Goal: Transaction & Acquisition: Purchase product/service

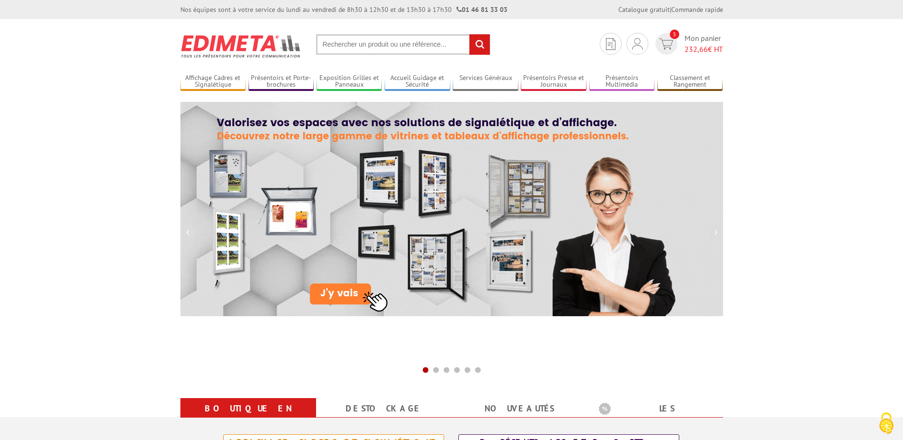
click at [394, 45] on input "text" at bounding box center [403, 44] width 174 height 20
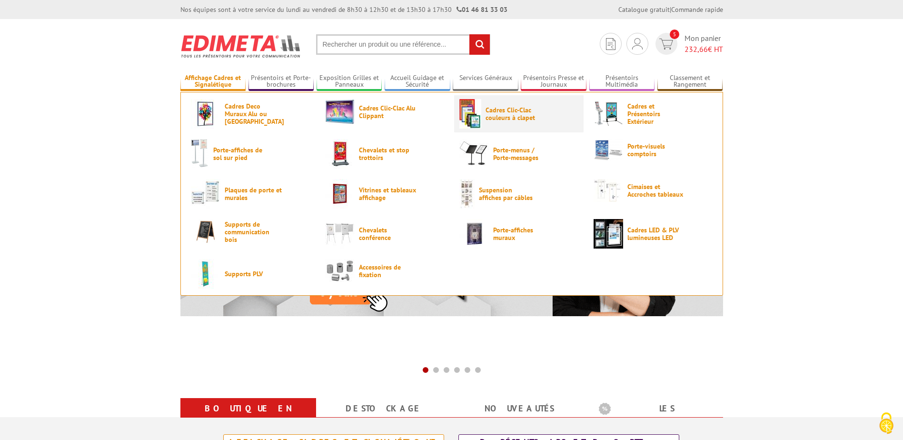
type input "e"
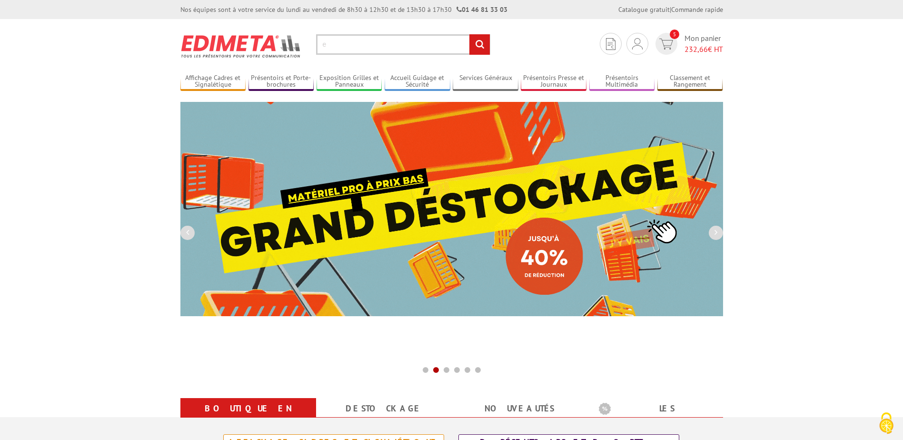
drag, startPoint x: 360, startPoint y: 50, endPoint x: 313, endPoint y: 48, distance: 46.7
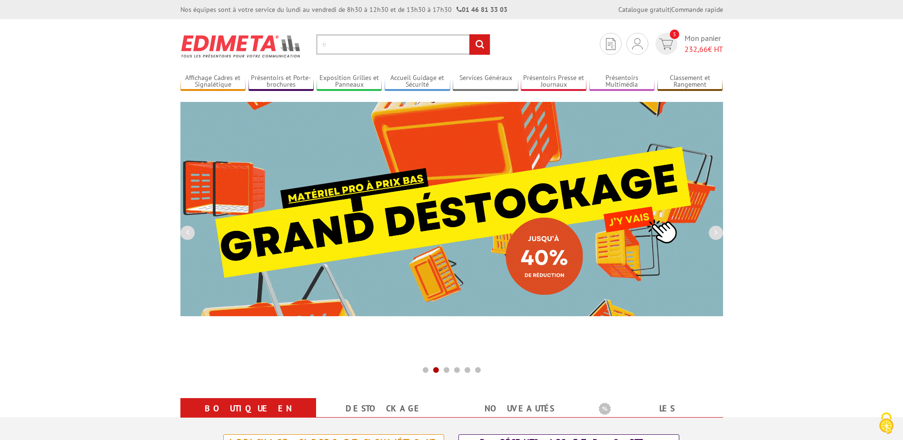
click at [313, 48] on section "Je me connecte Nouveau client ? Inscrivez-vous 5 Mon panier 232,66 € HT e reche…" at bounding box center [452, 41] width 543 height 45
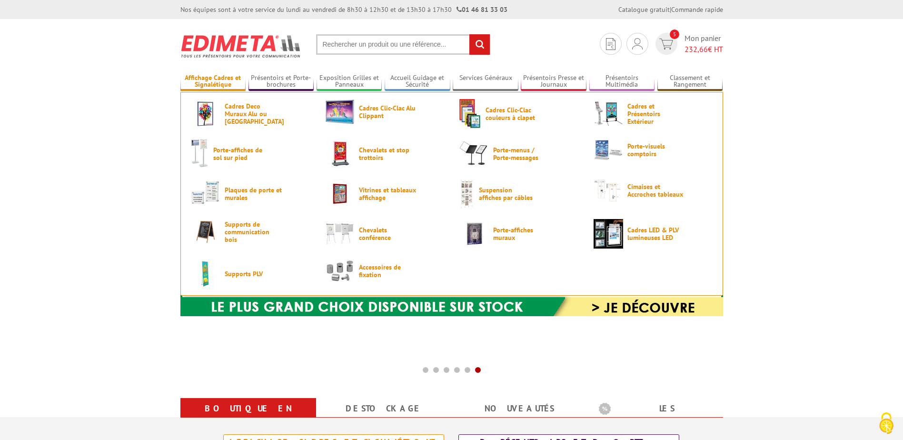
click at [224, 78] on link "Affichage Cadres et Signalétique" at bounding box center [214, 82] width 66 height 16
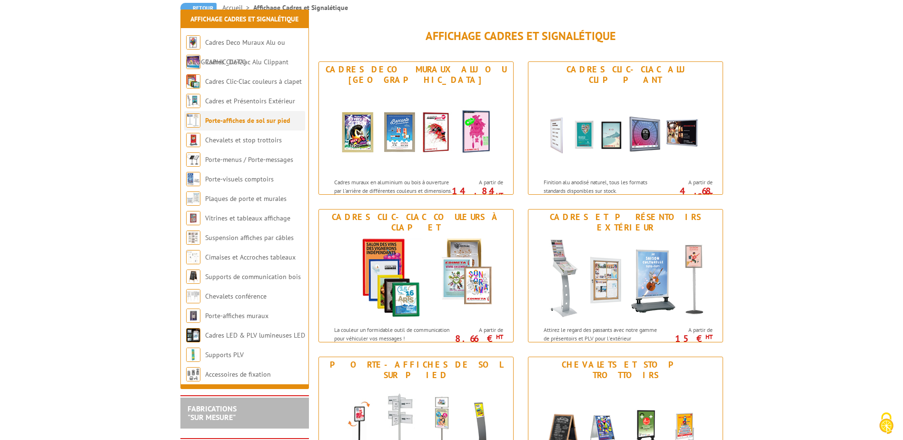
scroll to position [143, 0]
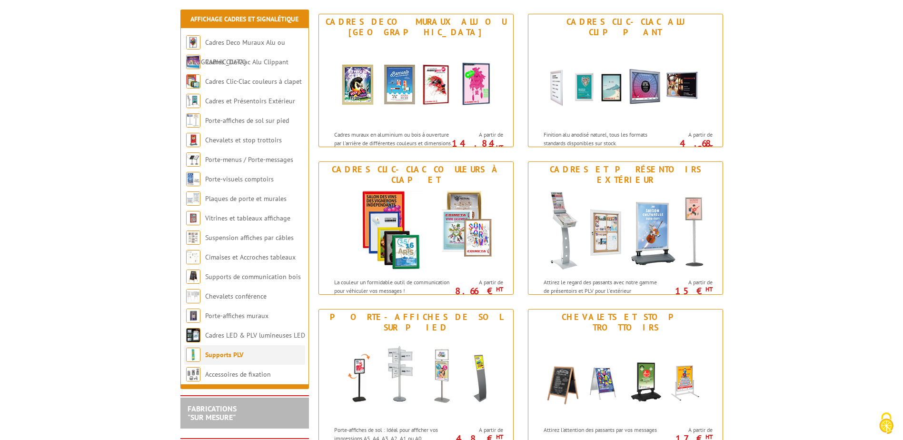
click at [223, 357] on link "Supports PLV" at bounding box center [224, 355] width 38 height 9
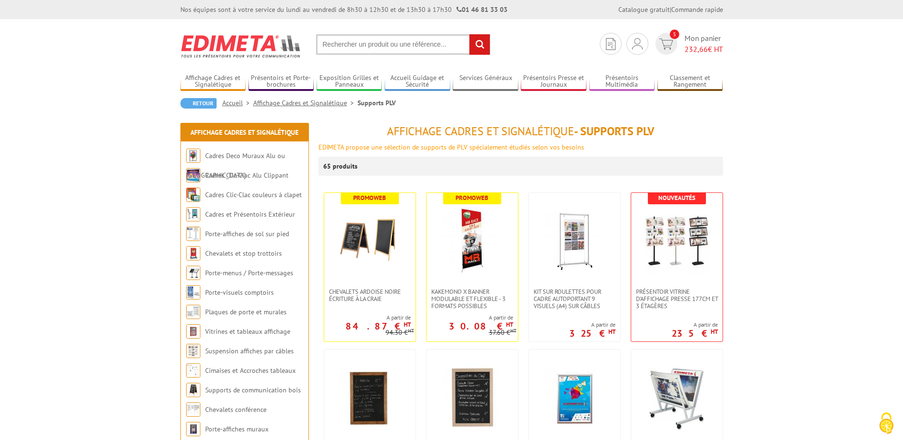
click at [369, 48] on input "text" at bounding box center [403, 44] width 174 height 20
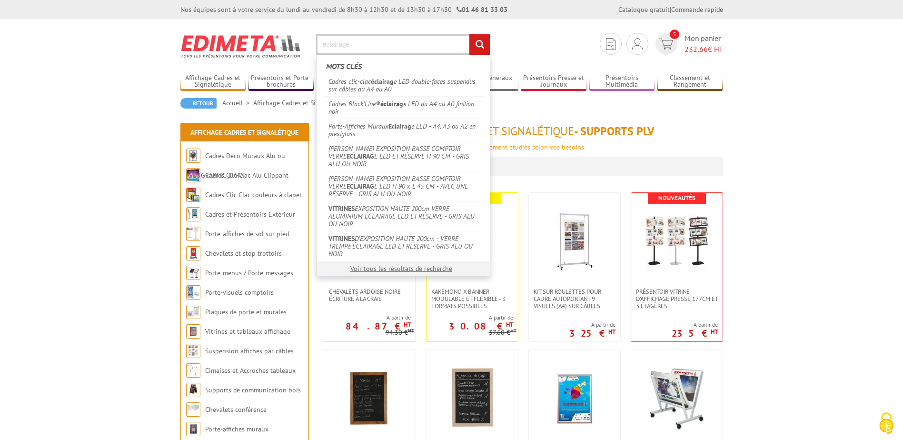
type input "eclairage"
click at [470, 34] on input "rechercher" at bounding box center [480, 44] width 20 height 20
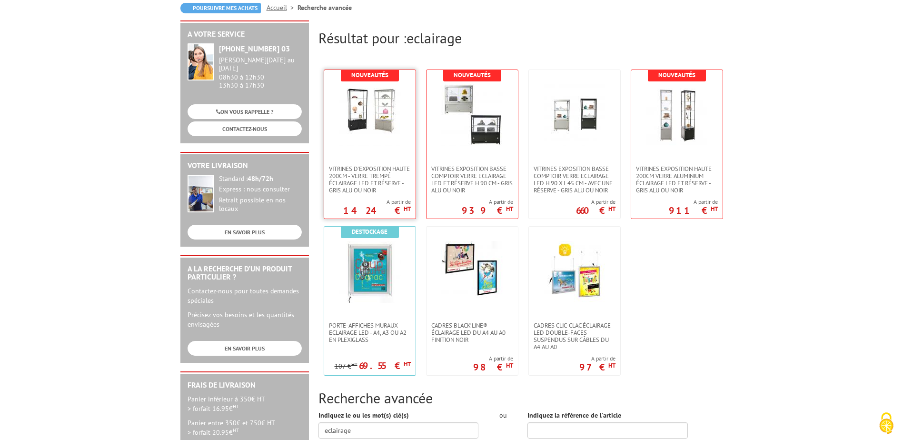
scroll to position [286, 0]
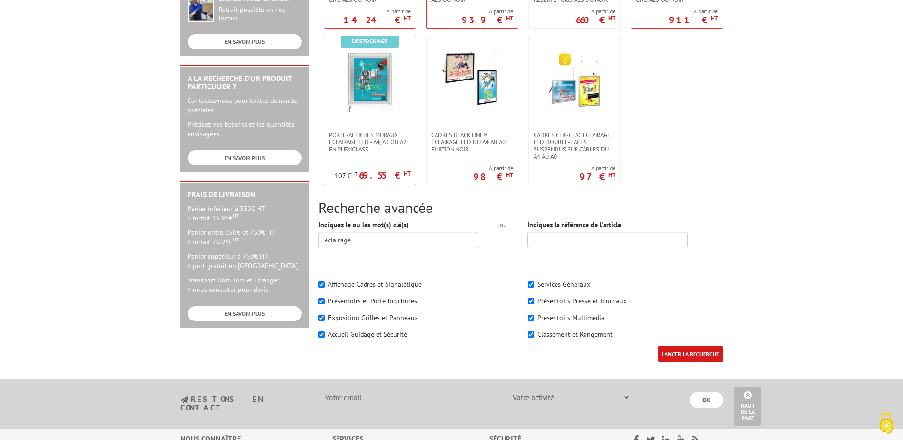
click at [579, 287] on label "Services Généraux" at bounding box center [564, 284] width 53 height 9
click at [534, 287] on input"] "Services Généraux" at bounding box center [531, 284] width 6 height 6
checkbox input"] "false"
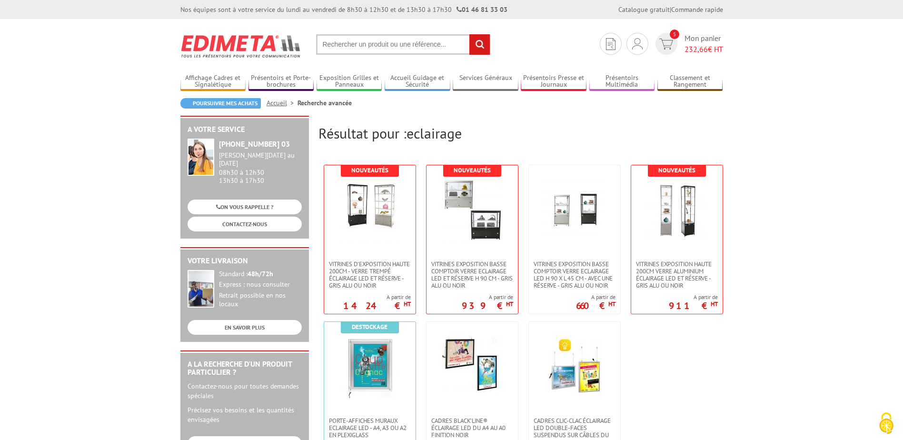
click at [452, 76] on ul "Affichage Cadres et Signalétique Cadres Deco Muraux Alu ou Bois Cadres Clic-Cla…" at bounding box center [452, 77] width 543 height 27
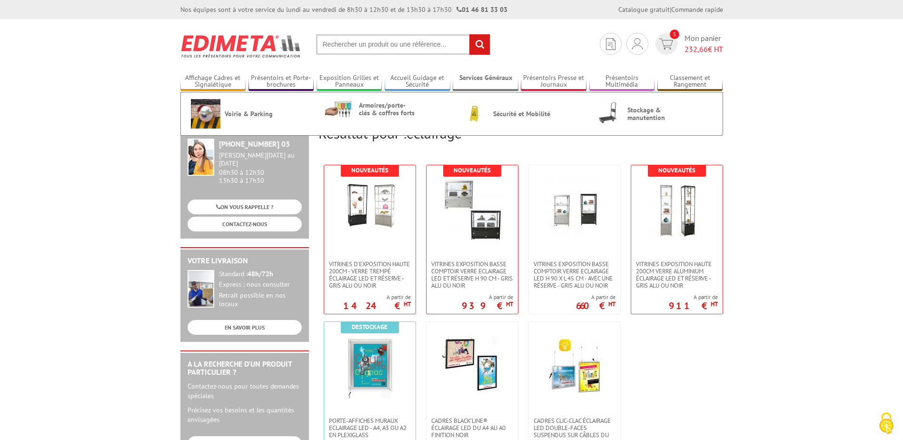
click at [481, 79] on link "Services Généraux" at bounding box center [486, 82] width 66 height 16
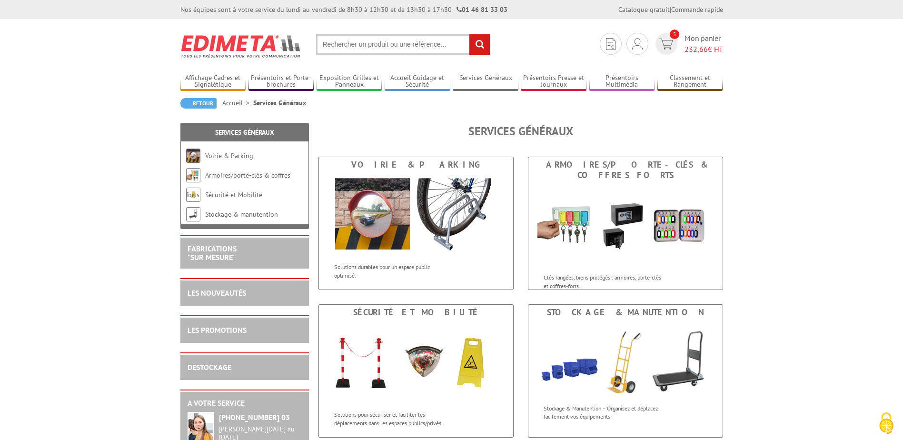
click at [355, 50] on input "text" at bounding box center [403, 44] width 174 height 20
type input "boites"
click at [470, 34] on input "rechercher" at bounding box center [480, 44] width 20 height 20
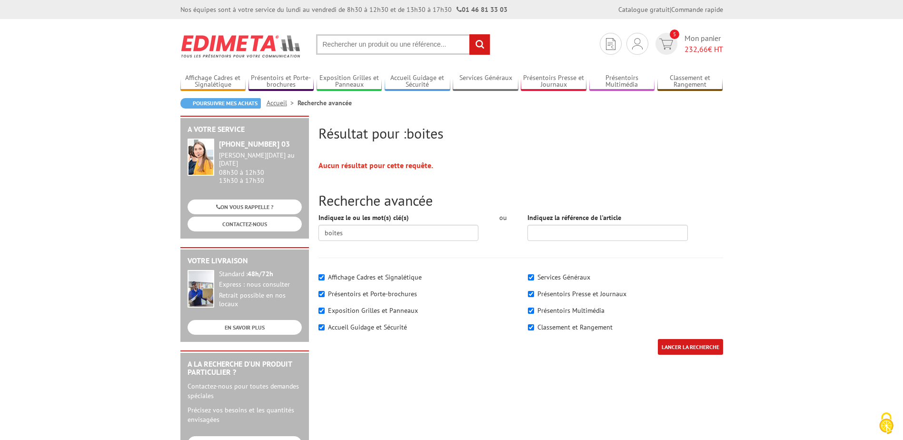
click at [355, 51] on input "text" at bounding box center [403, 44] width 174 height 20
click at [344, 43] on input "text" at bounding box center [403, 44] width 174 height 20
type input "boite archive"
click at [470, 34] on input "rechercher" at bounding box center [480, 44] width 20 height 20
click at [567, 324] on label "Classement et Rangement" at bounding box center [575, 327] width 75 height 9
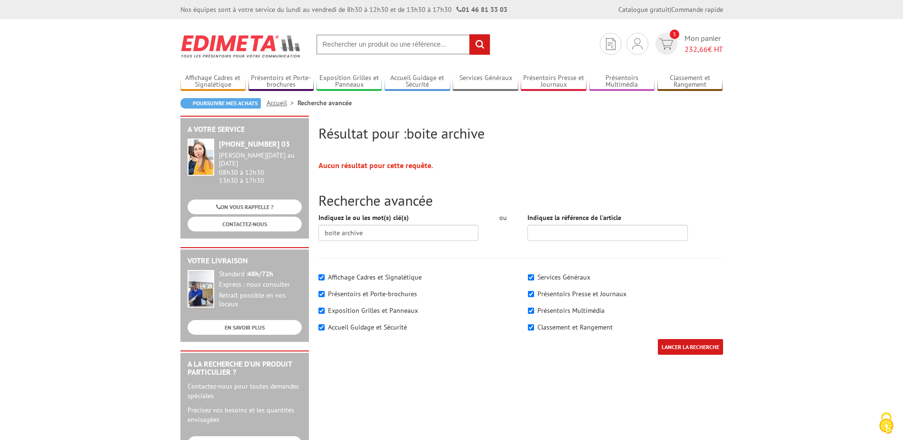
click at [534, 324] on input"] "Classement et Rangement" at bounding box center [531, 327] width 6 height 6
checkbox input"] "false"
click at [700, 78] on link "Classement et Rangement" at bounding box center [691, 82] width 66 height 16
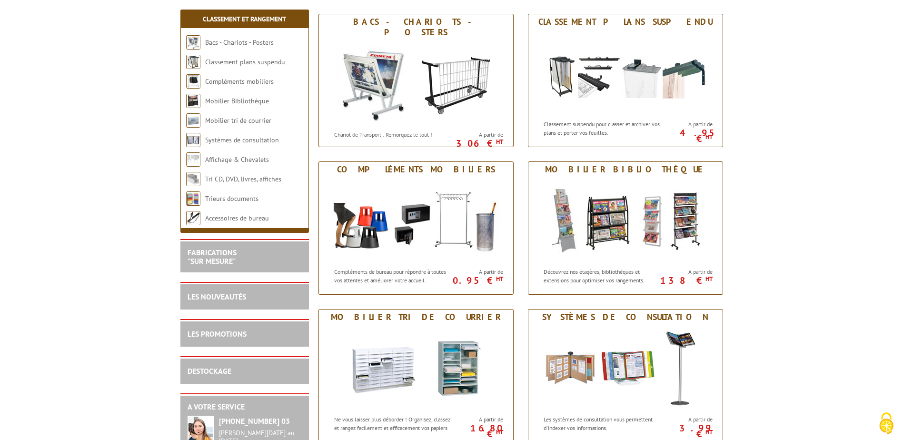
scroll to position [191, 0]
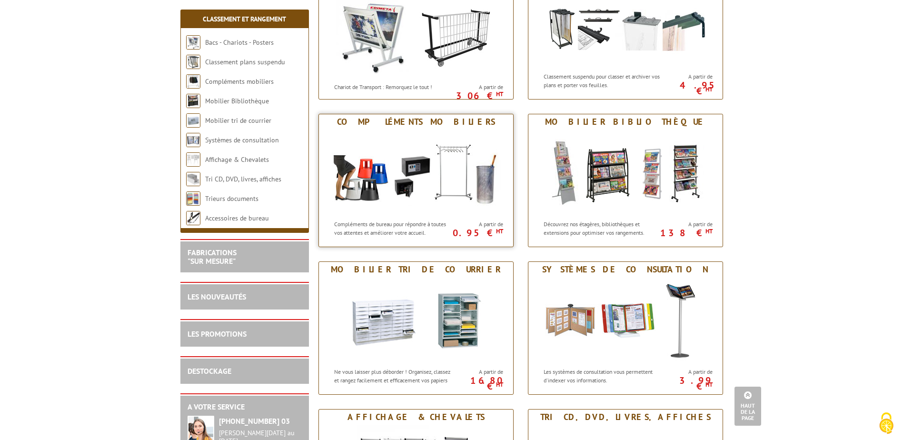
click at [370, 167] on img at bounding box center [416, 173] width 176 height 86
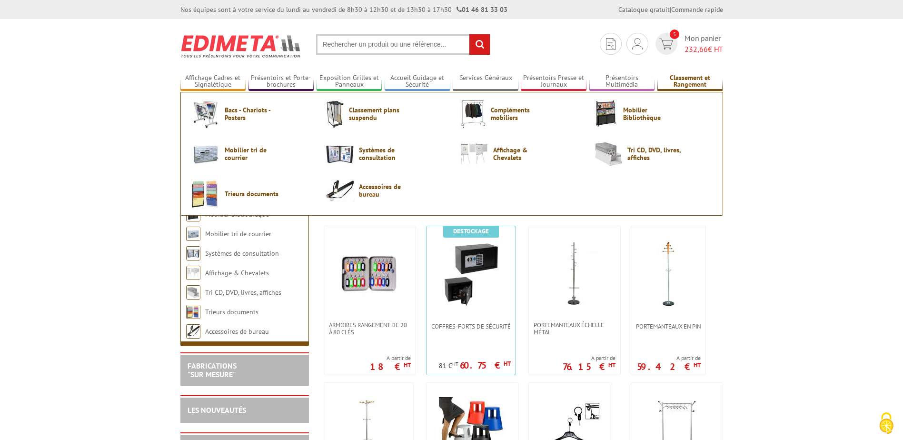
click at [693, 79] on link "Classement et Rangement" at bounding box center [691, 82] width 66 height 16
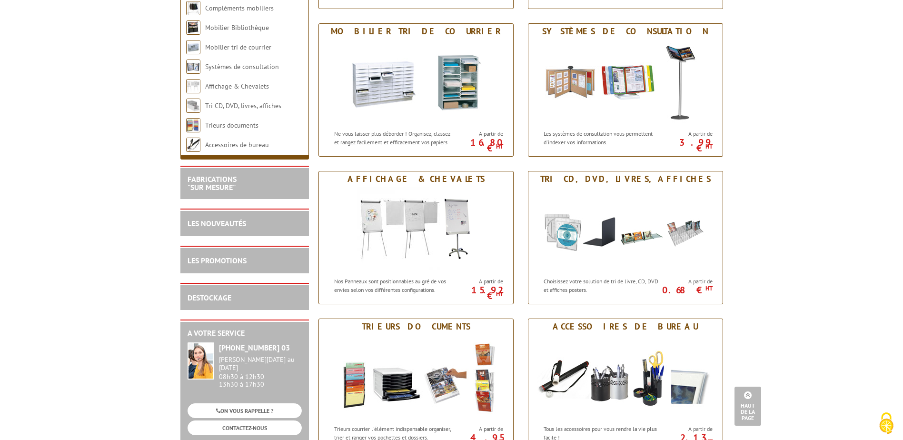
scroll to position [476, 0]
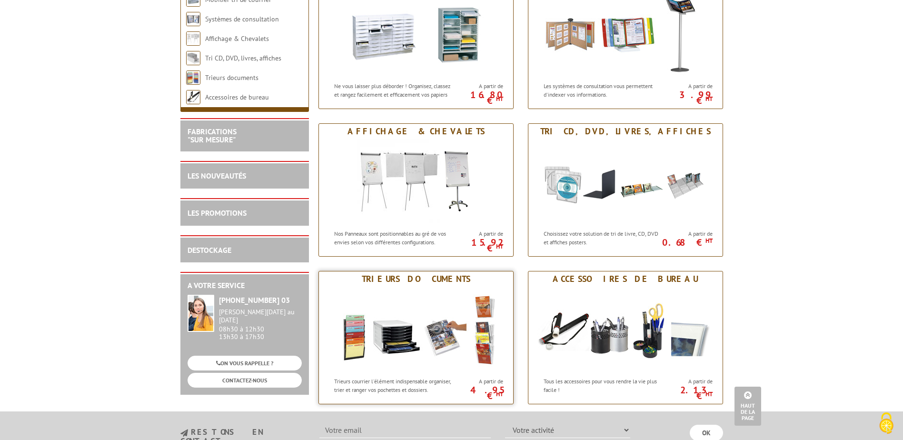
click at [408, 286] on link "Trieurs documents Trieurs courrier l'élément indispensable organiser, trier et …" at bounding box center [416, 337] width 195 height 133
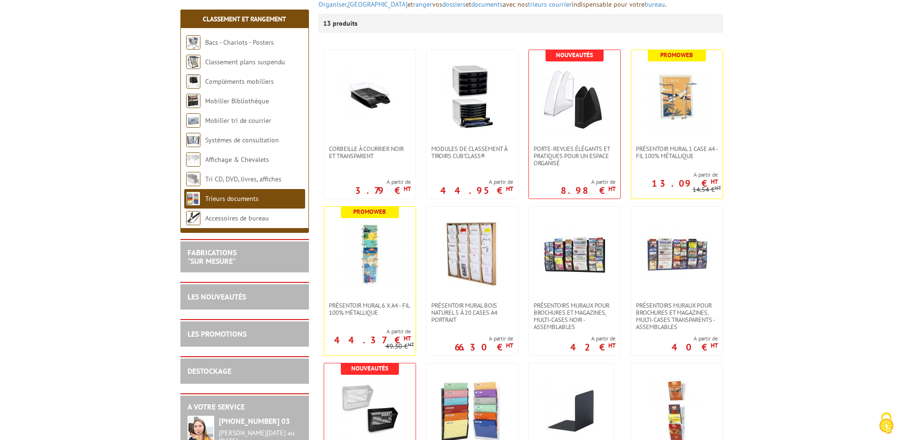
scroll to position [238, 0]
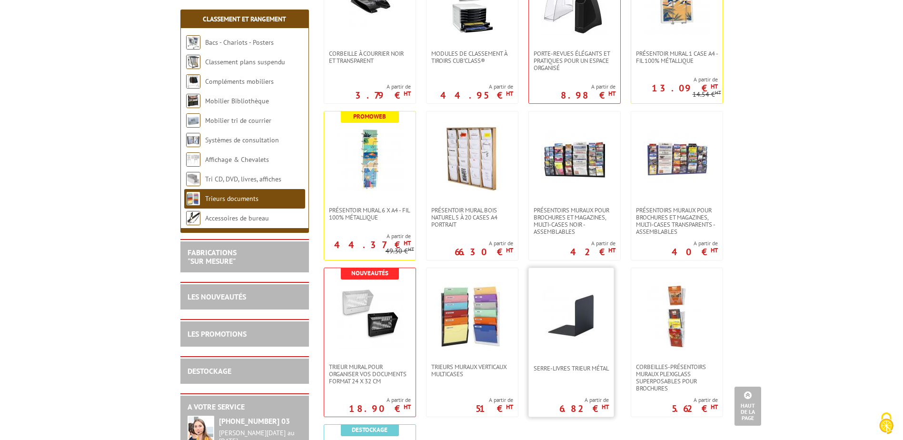
click at [587, 343] on img at bounding box center [571, 315] width 67 height 67
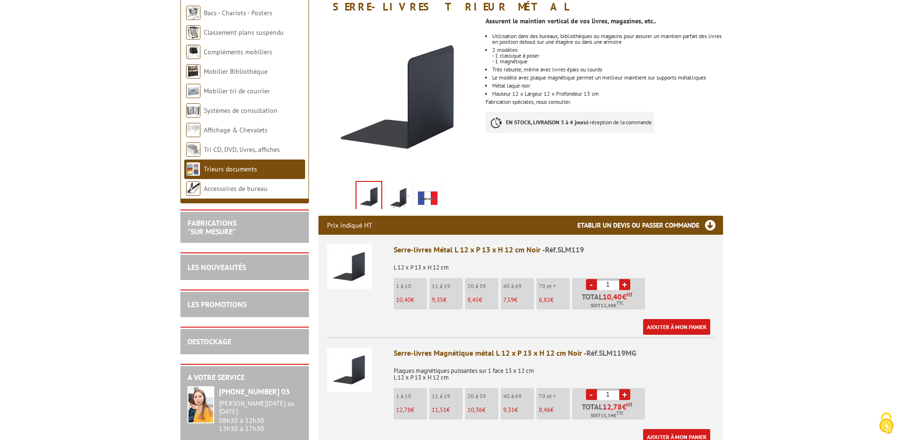
scroll to position [191, 0]
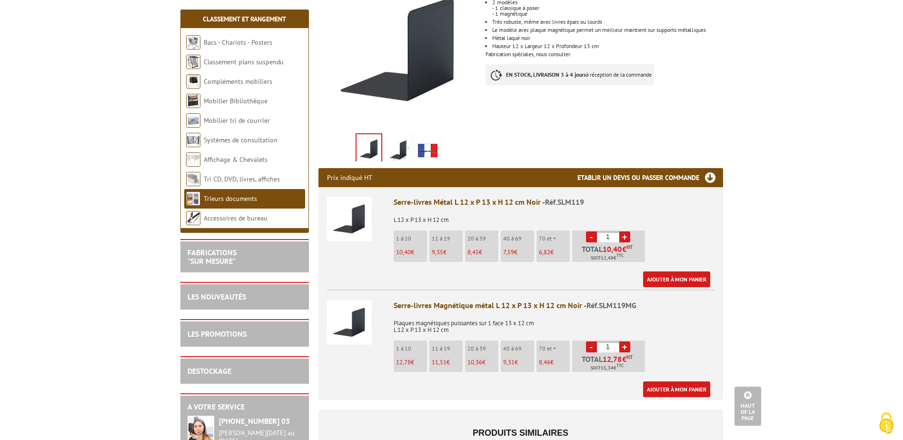
click at [625, 237] on link "+" at bounding box center [625, 236] width 11 height 11
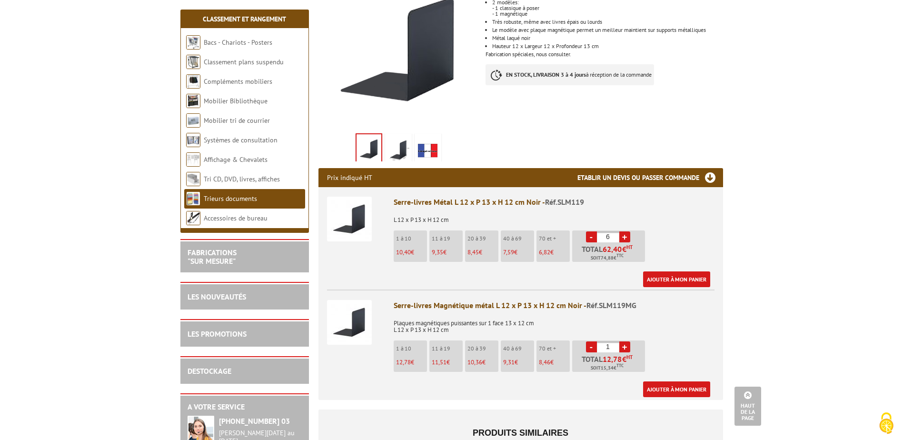
click at [625, 237] on link "+" at bounding box center [625, 236] width 11 height 11
type input "10"
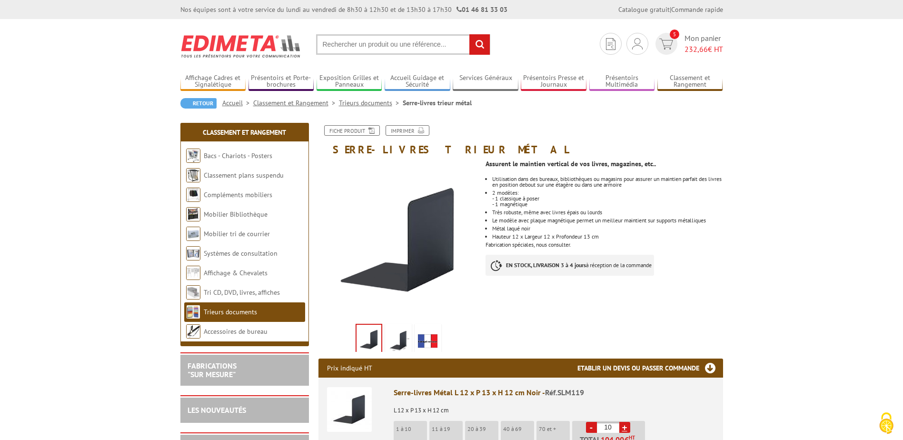
scroll to position [48, 0]
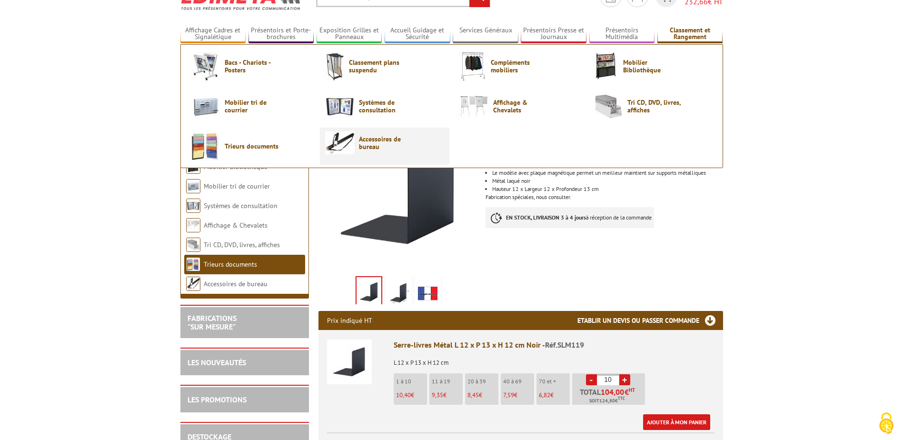
click at [386, 142] on span "Accessoires de bureau" at bounding box center [387, 142] width 57 height 15
